Goal: Task Accomplishment & Management: Manage account settings

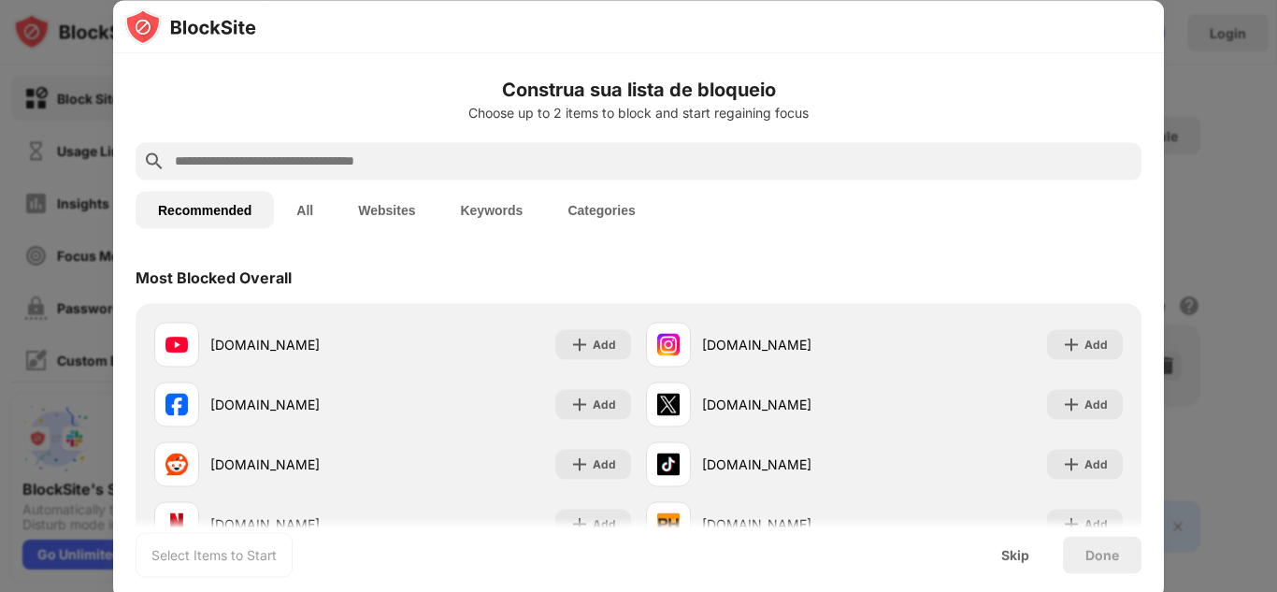
click at [1174, 75] on div at bounding box center [638, 296] width 1277 height 592
click at [609, 166] on input "text" at bounding box center [653, 161] width 961 height 22
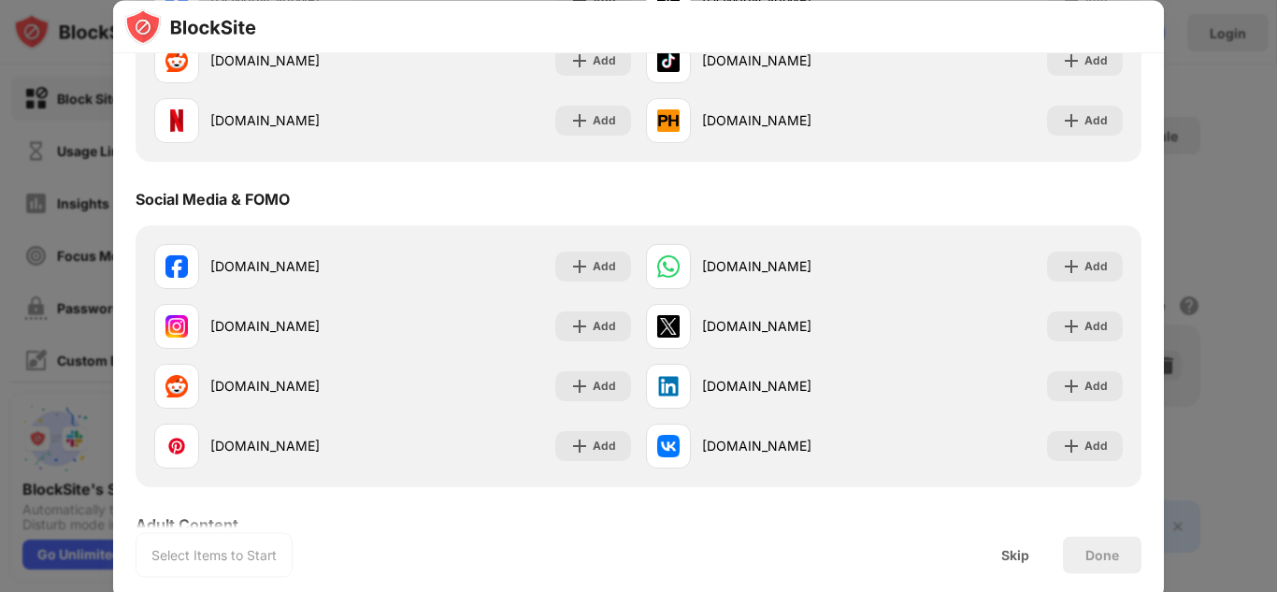
scroll to position [411, 0]
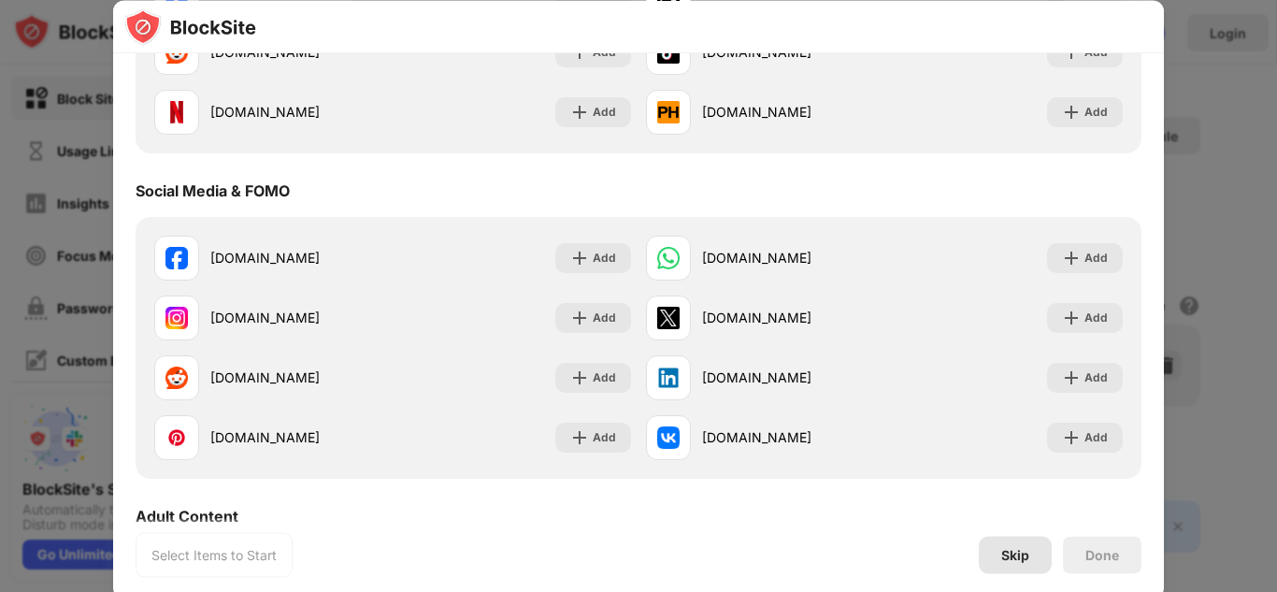
click at [1027, 544] on div "Skip" at bounding box center [1015, 554] width 73 height 37
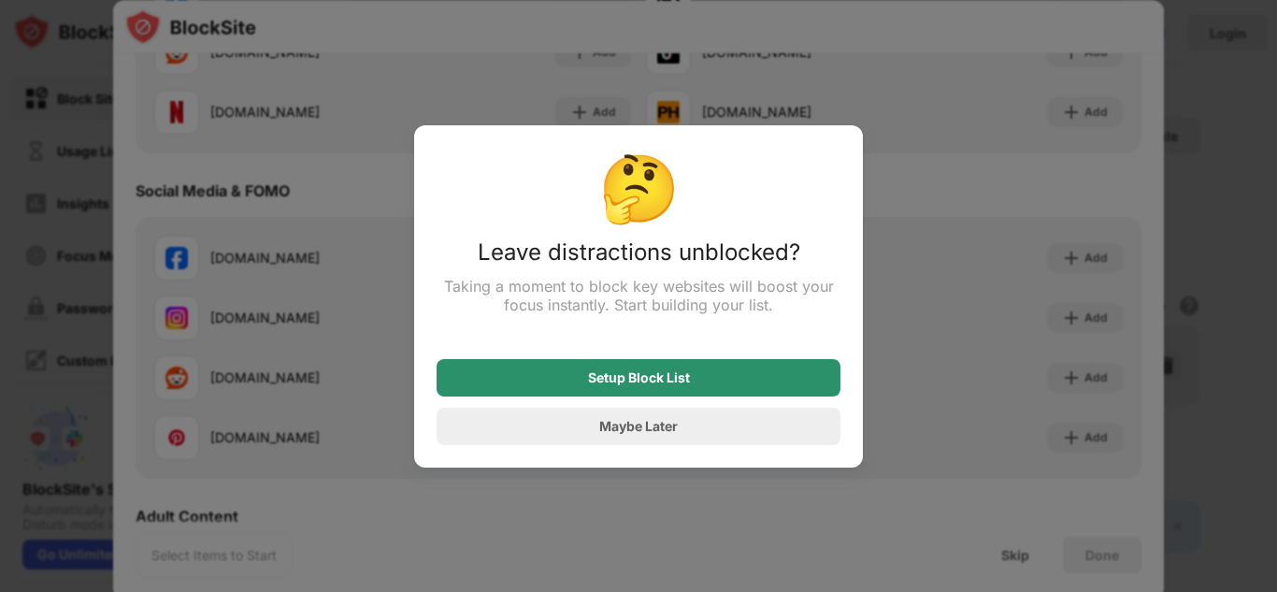
click at [735, 371] on div "Setup Block List" at bounding box center [639, 377] width 404 height 37
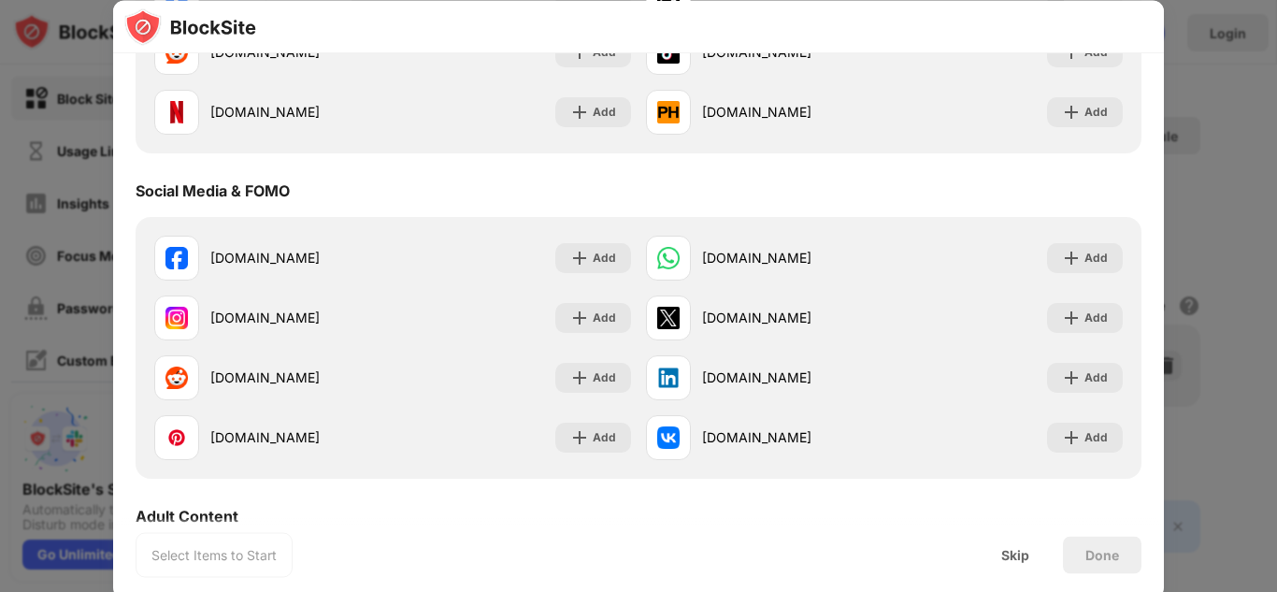
click at [198, 561] on div "Select Items to Start" at bounding box center [213, 554] width 125 height 19
click at [396, 175] on div "Social Media & FOMO" at bounding box center [639, 191] width 1006 height 52
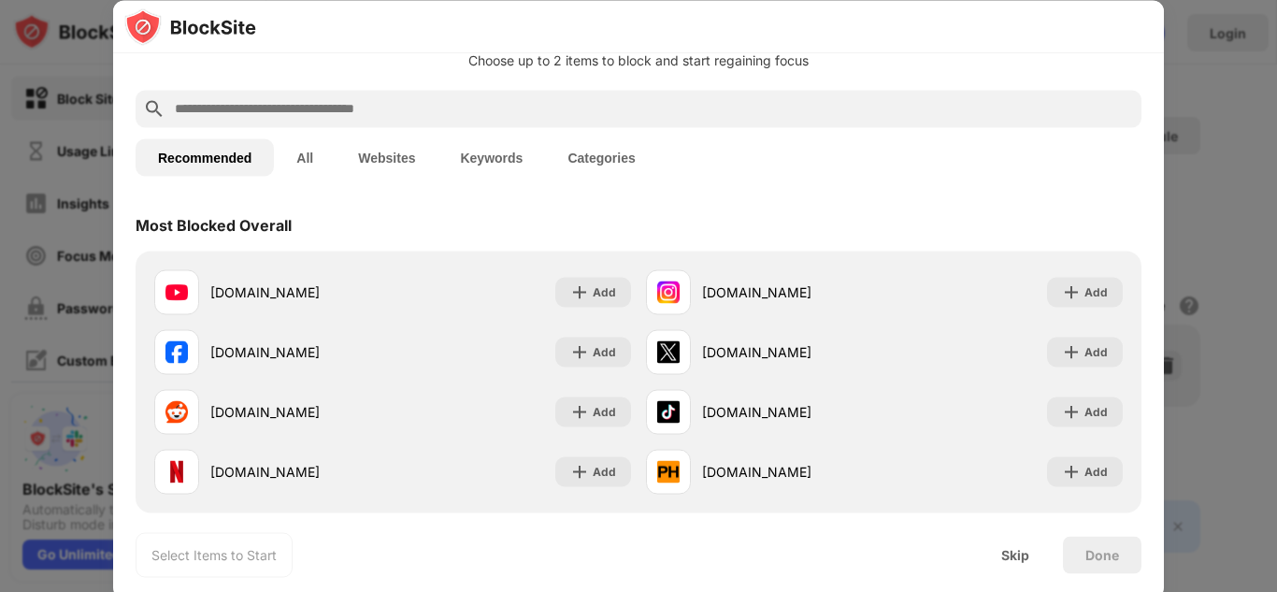
scroll to position [37, 0]
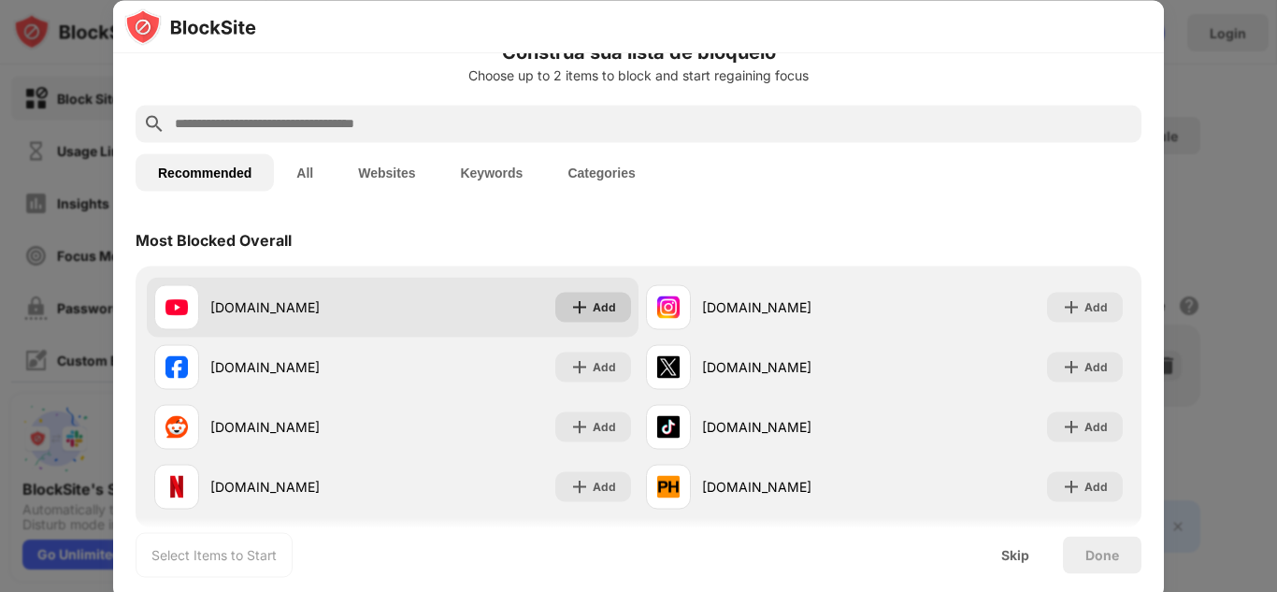
click at [612, 310] on div "Add" at bounding box center [604, 306] width 23 height 19
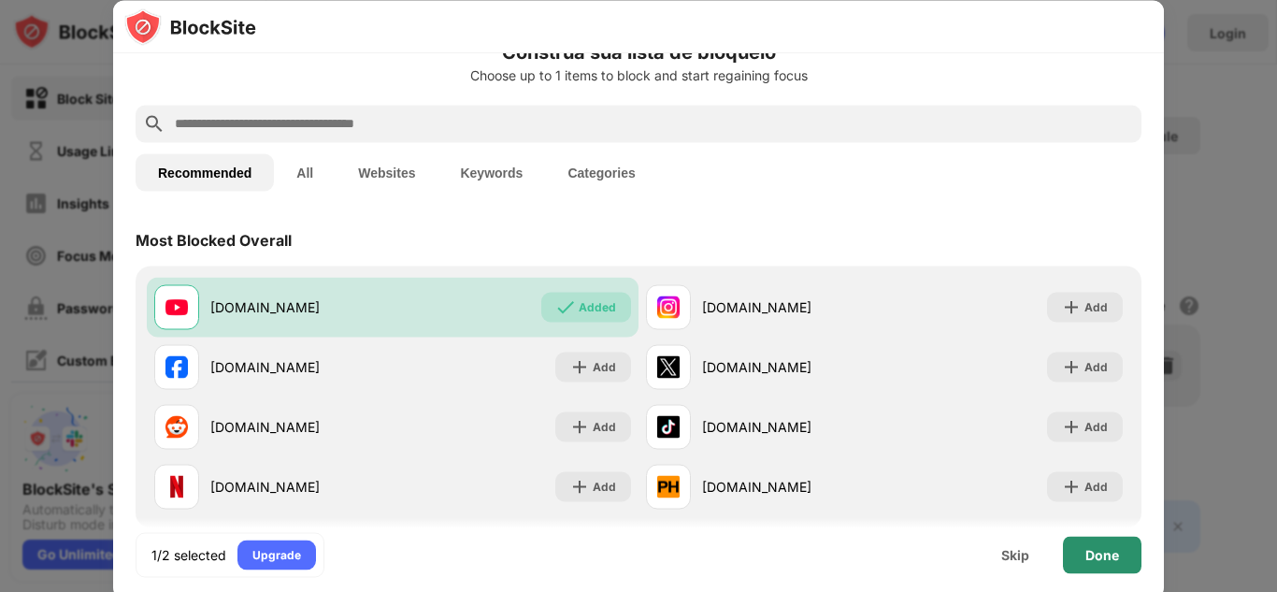
click at [1098, 558] on div "Done" at bounding box center [1102, 554] width 34 height 15
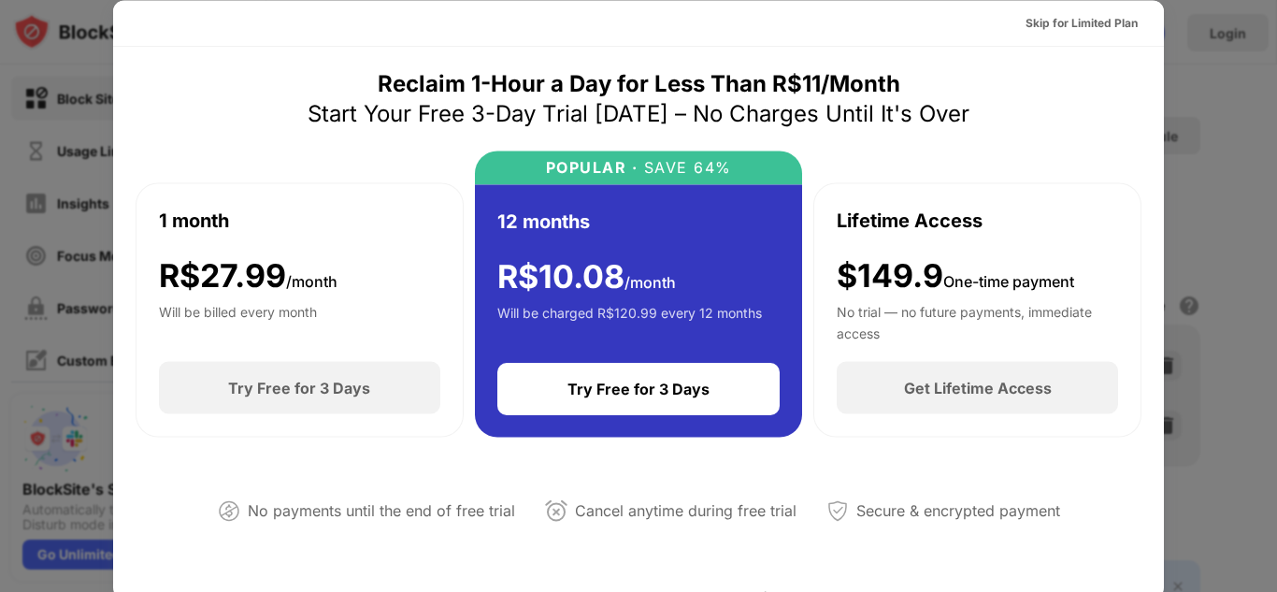
click at [1239, 324] on div at bounding box center [638, 296] width 1277 height 592
click at [1083, 18] on div "Skip for Limited Plan" at bounding box center [1082, 22] width 112 height 19
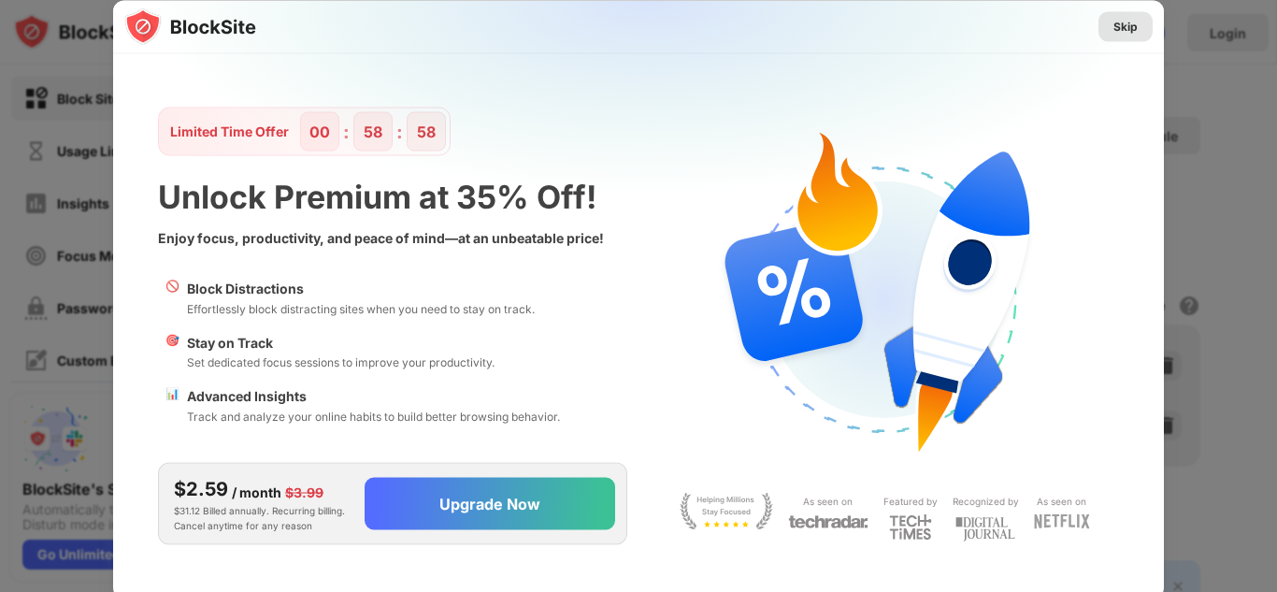
click at [1125, 34] on div "Skip" at bounding box center [1126, 26] width 24 height 19
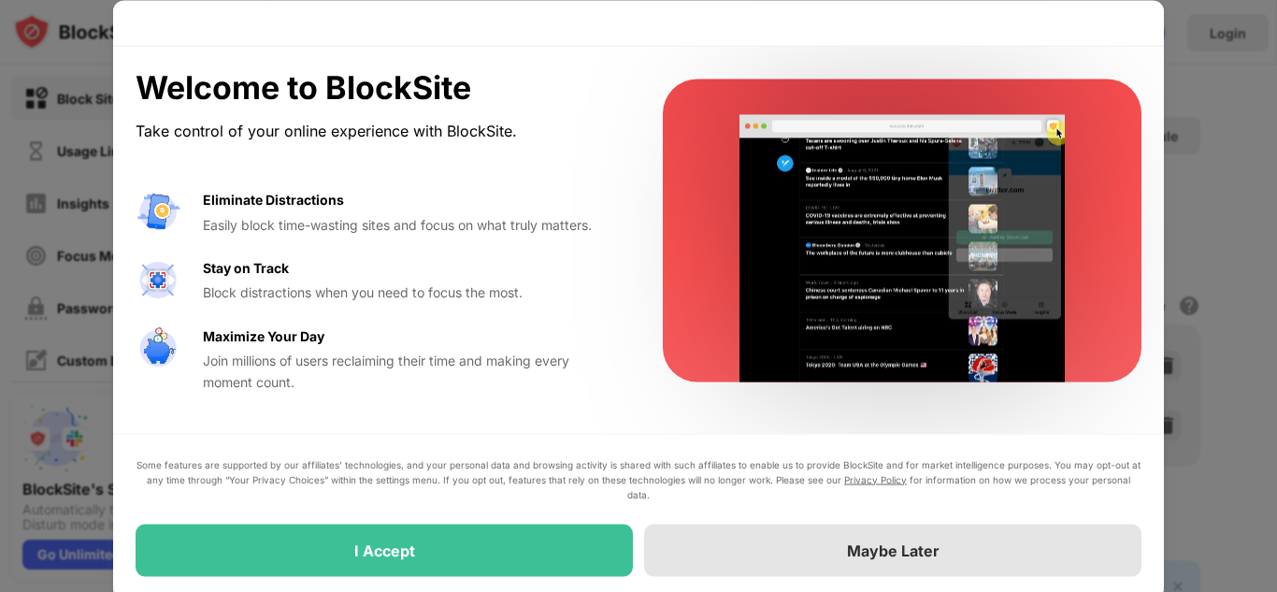
click at [798, 538] on div "Maybe Later" at bounding box center [892, 550] width 497 height 52
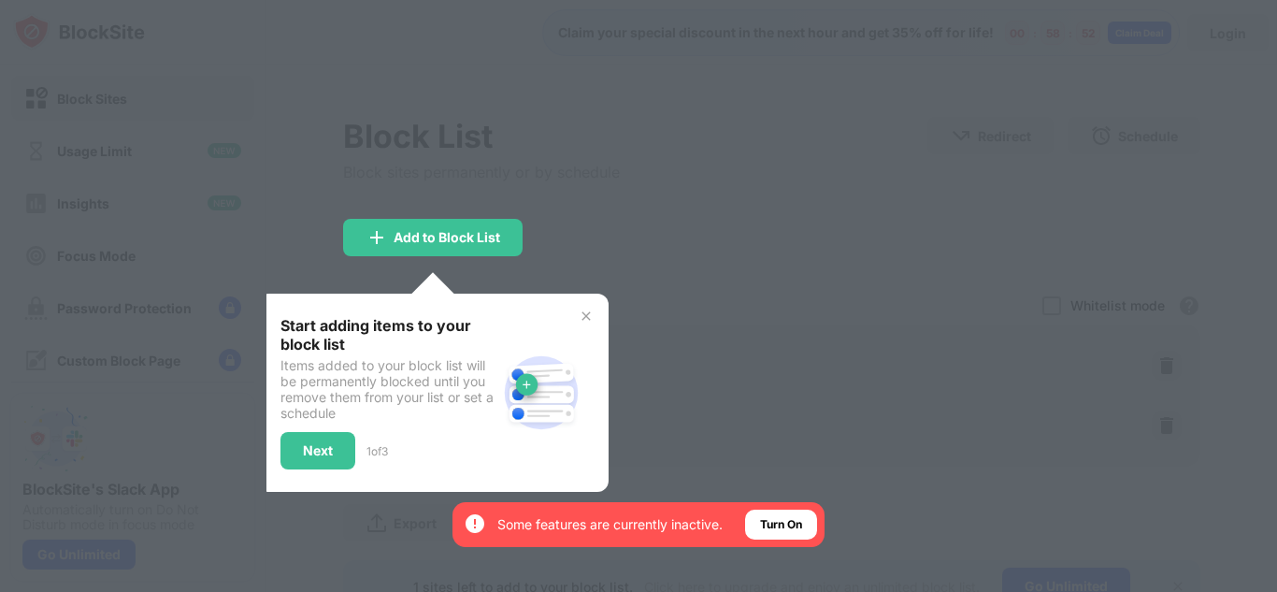
click at [592, 314] on img at bounding box center [586, 316] width 15 height 15
